Goal: Information Seeking & Learning: Learn about a topic

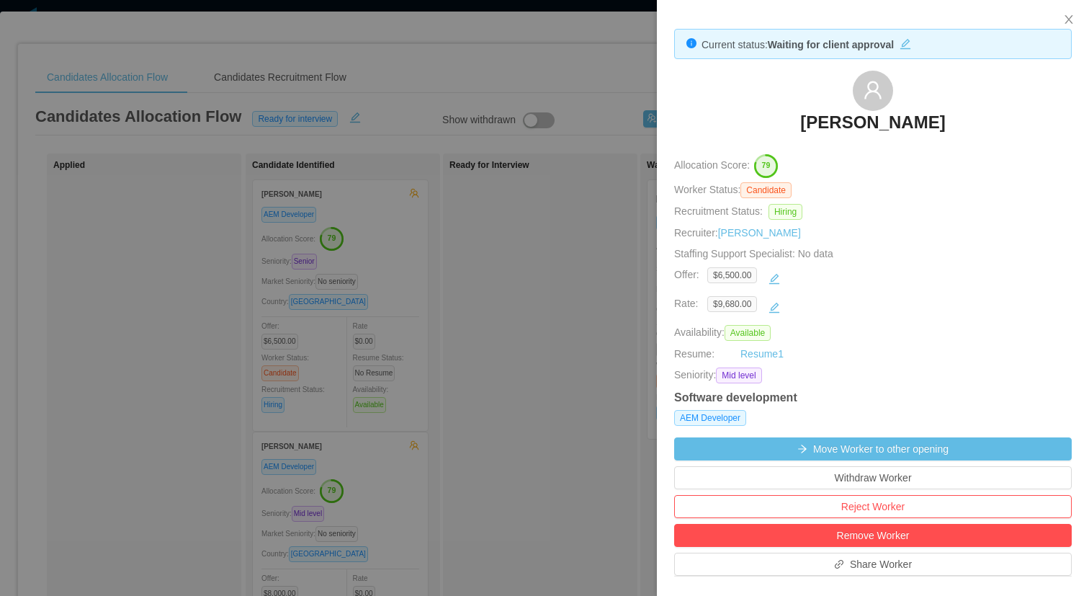
scroll to position [399, 0]
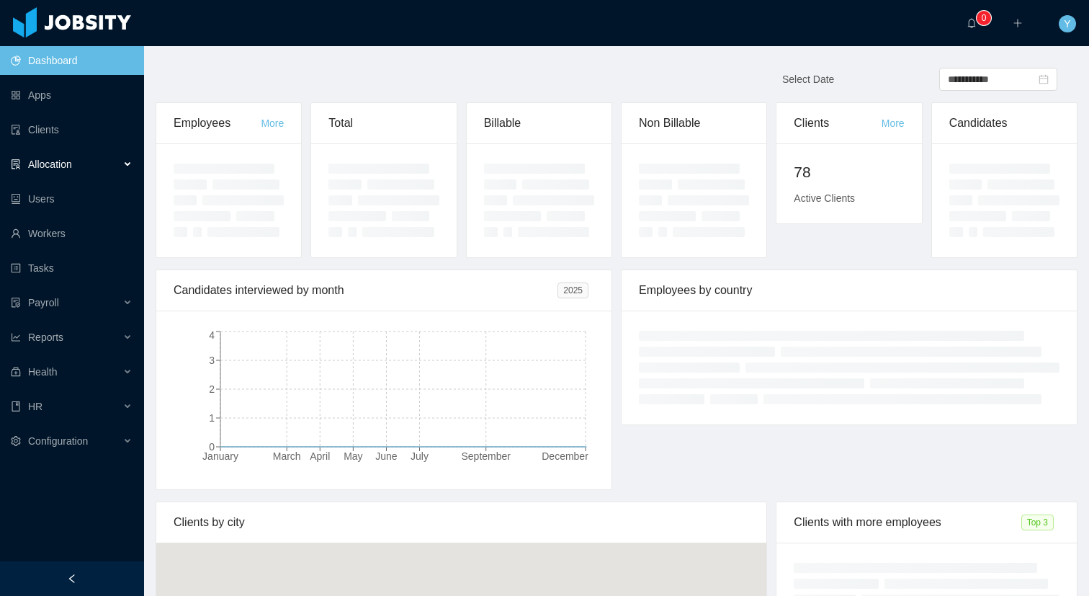
click at [86, 153] on div "Allocation" at bounding box center [72, 164] width 144 height 29
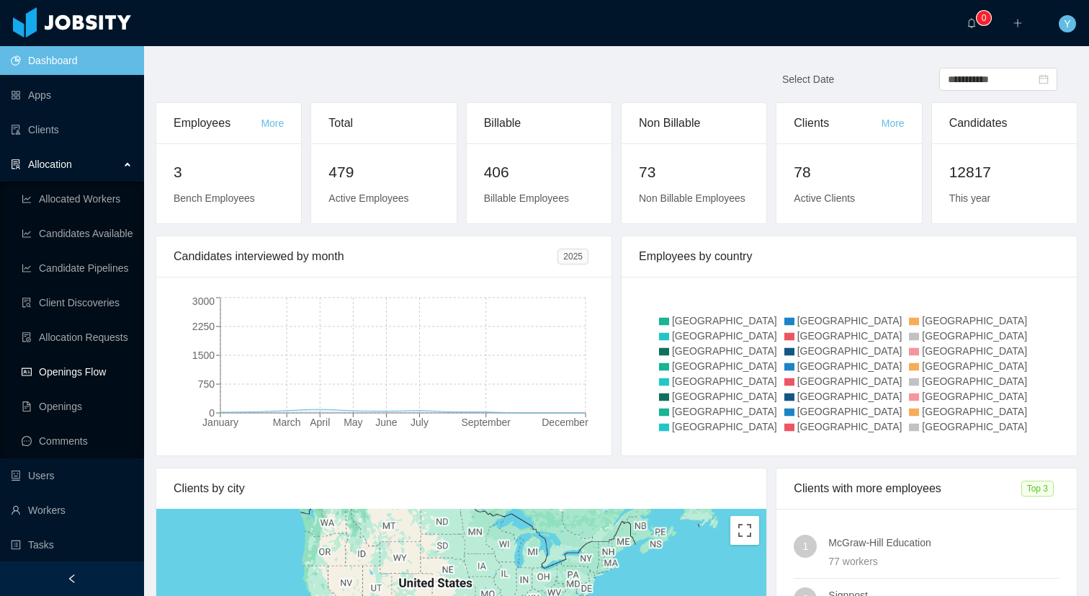
click at [79, 369] on link "Openings Flow" at bounding box center [77, 371] width 111 height 29
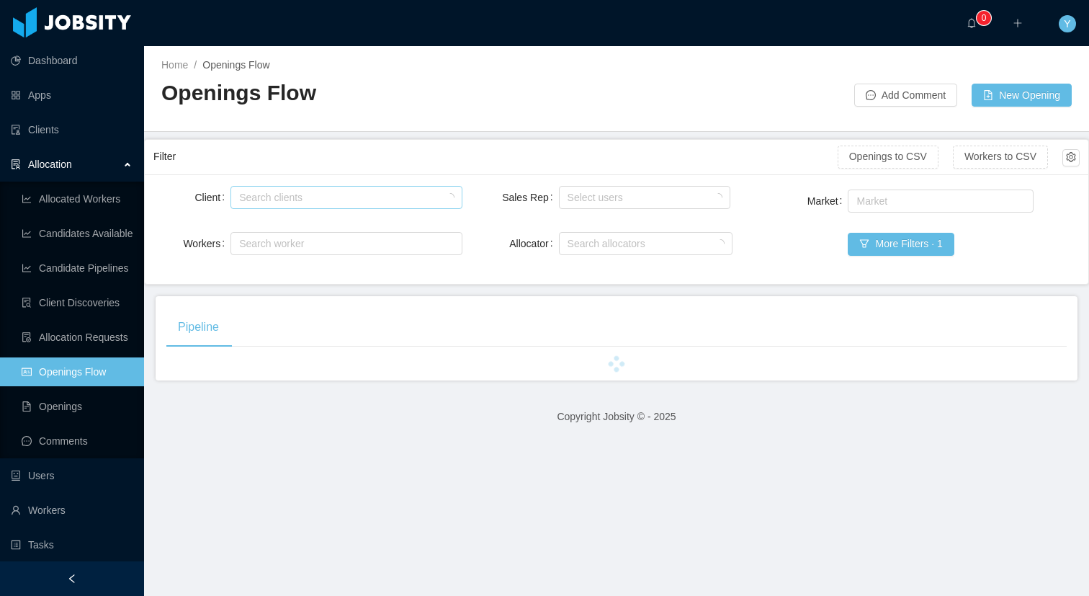
click at [266, 197] on div "Search clients" at bounding box center [342, 197] width 207 height 14
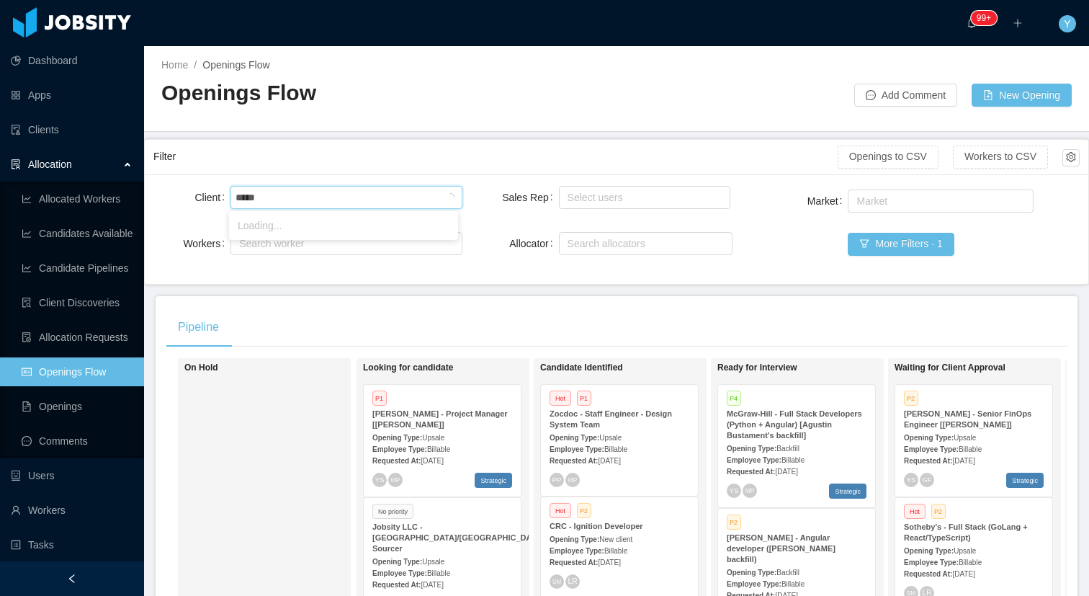
type input "******"
click at [348, 227] on li "McGraw-Hill Education" at bounding box center [343, 225] width 229 height 23
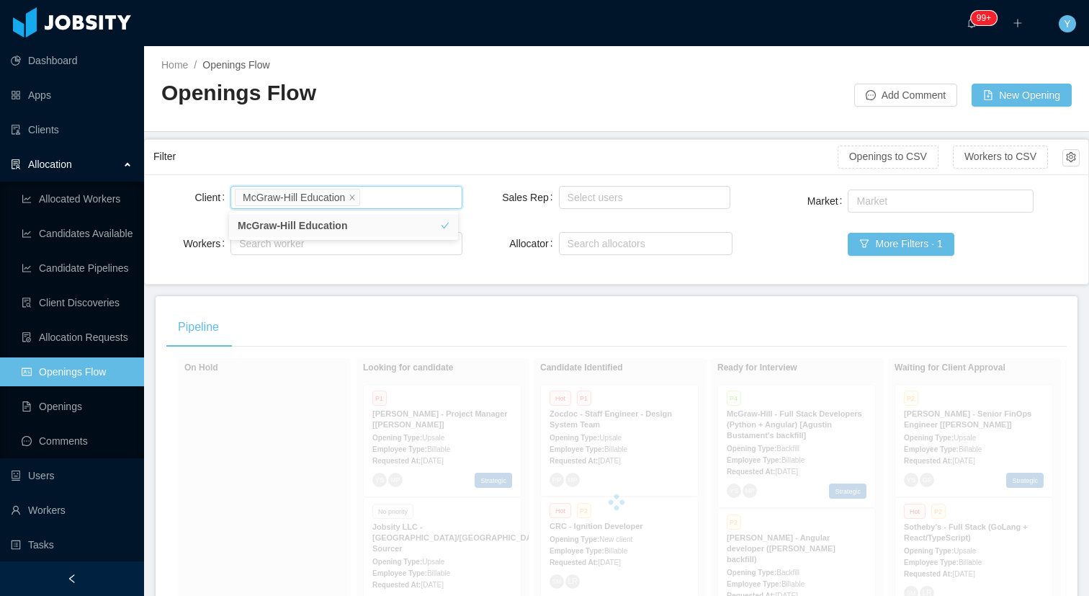
click at [403, 141] on div "Filter Openings to CSV Workers to CSV" at bounding box center [616, 157] width 926 height 35
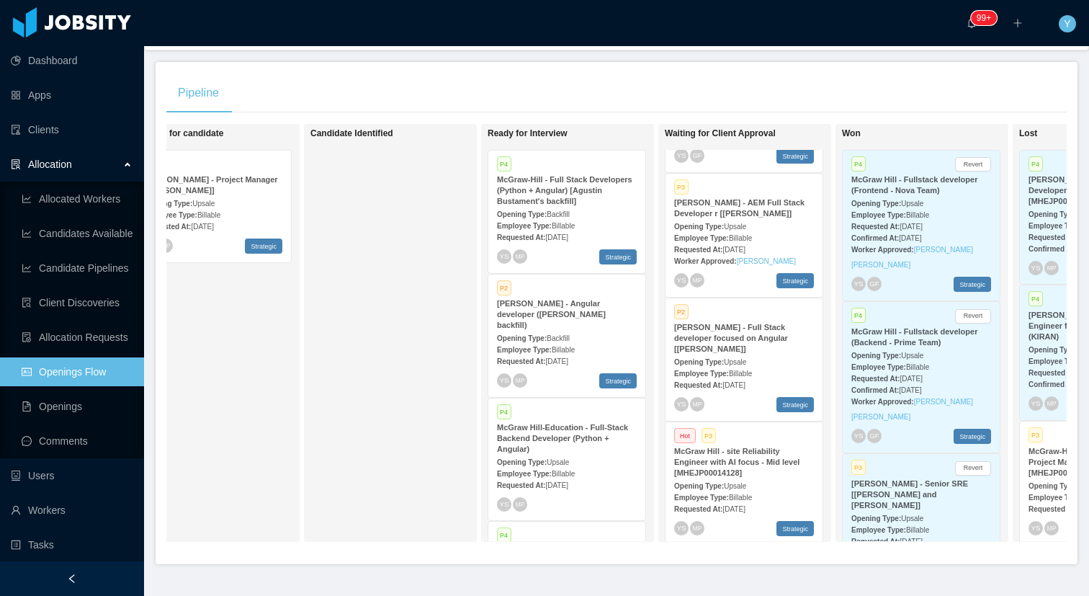
scroll to position [91, 0]
click at [561, 193] on strong "McGraw-Hill - Full Stack Developers (Python + Angular) [Agustin Bustament's bac…" at bounding box center [564, 190] width 135 height 30
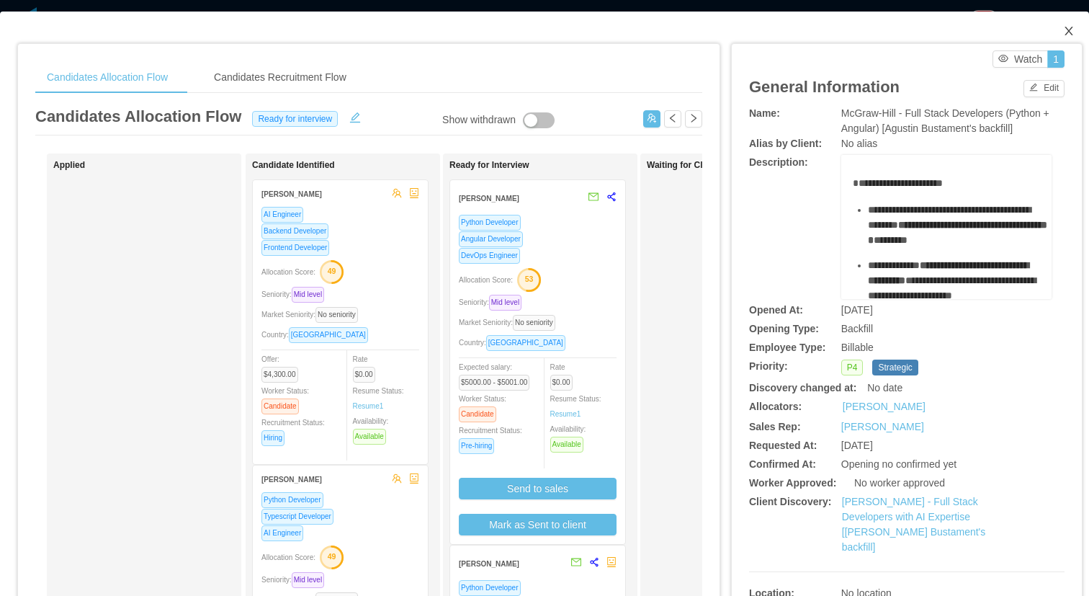
click at [1067, 28] on span "Close" at bounding box center [1069, 32] width 40 height 40
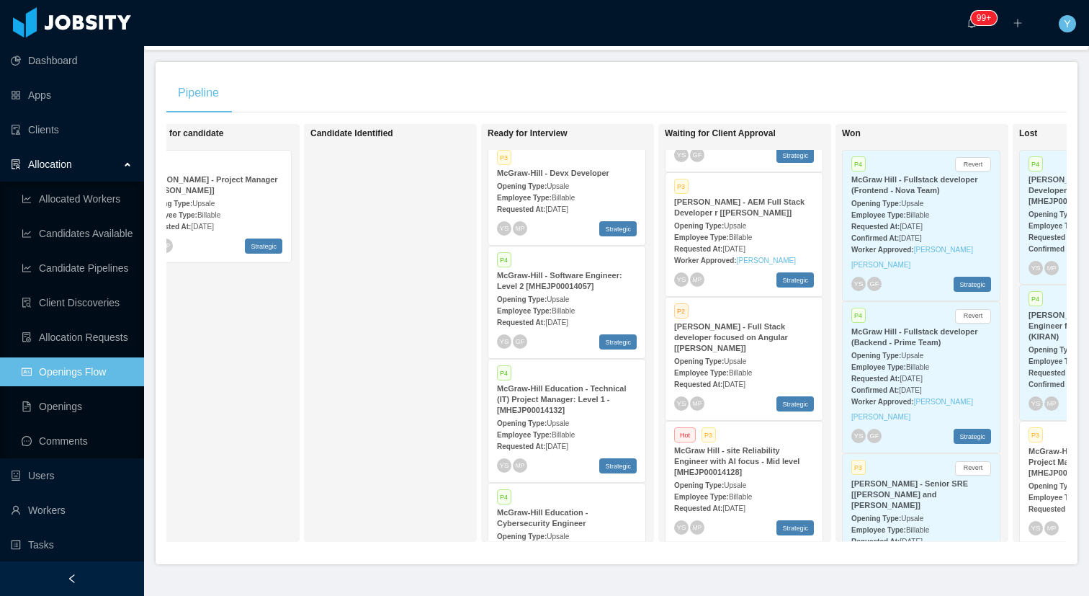
scroll to position [376, 0]
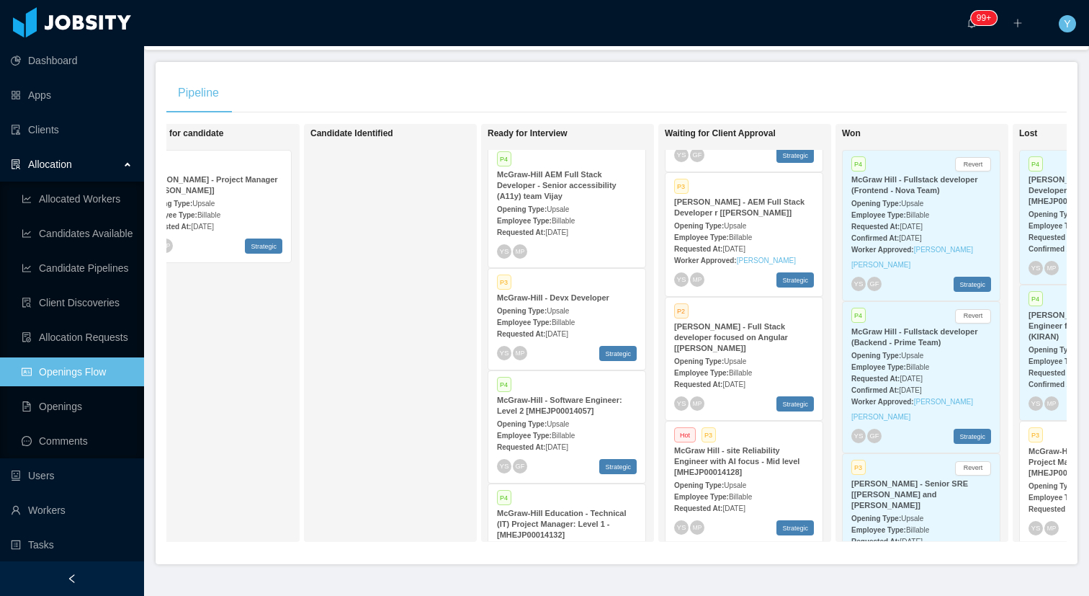
click at [560, 326] on div "Requested At: Aug 28th, 2025" at bounding box center [567, 333] width 140 height 15
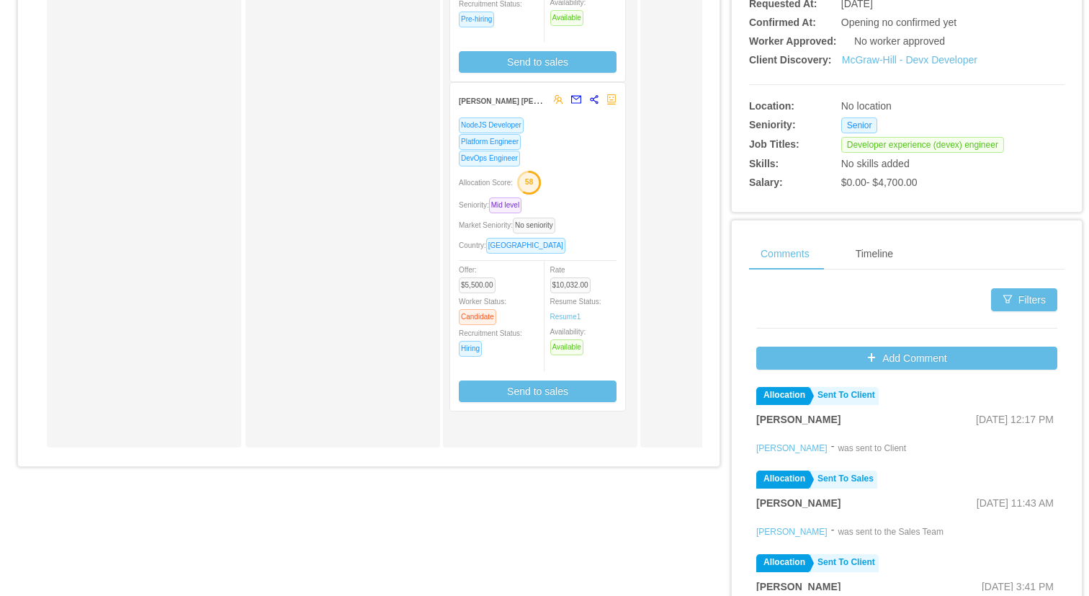
scroll to position [423, 0]
